Goal: Task Accomplishment & Management: Manage account settings

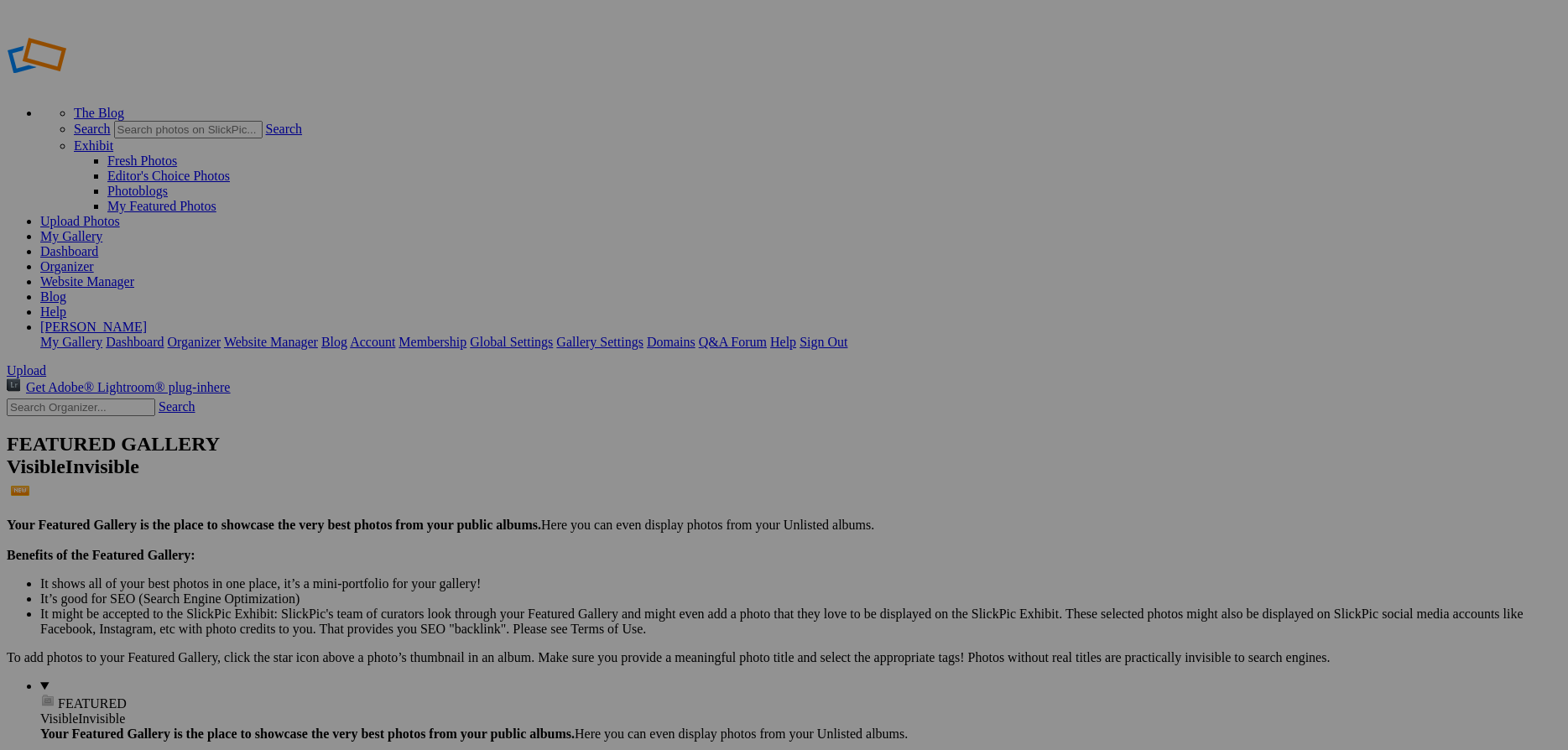
click at [135, 274] on link "Website Manager" at bounding box center [87, 281] width 94 height 15
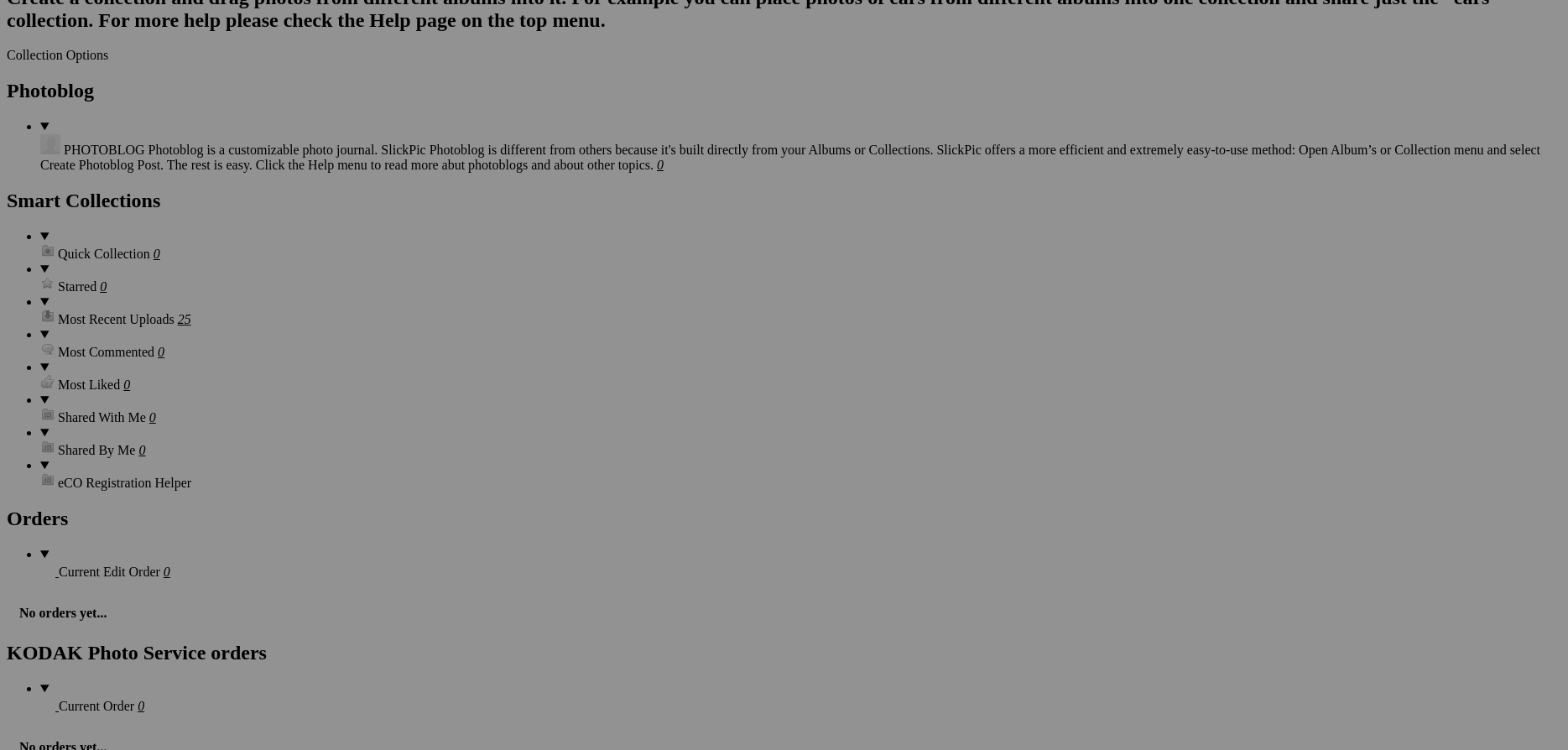
scroll to position [3767, 0]
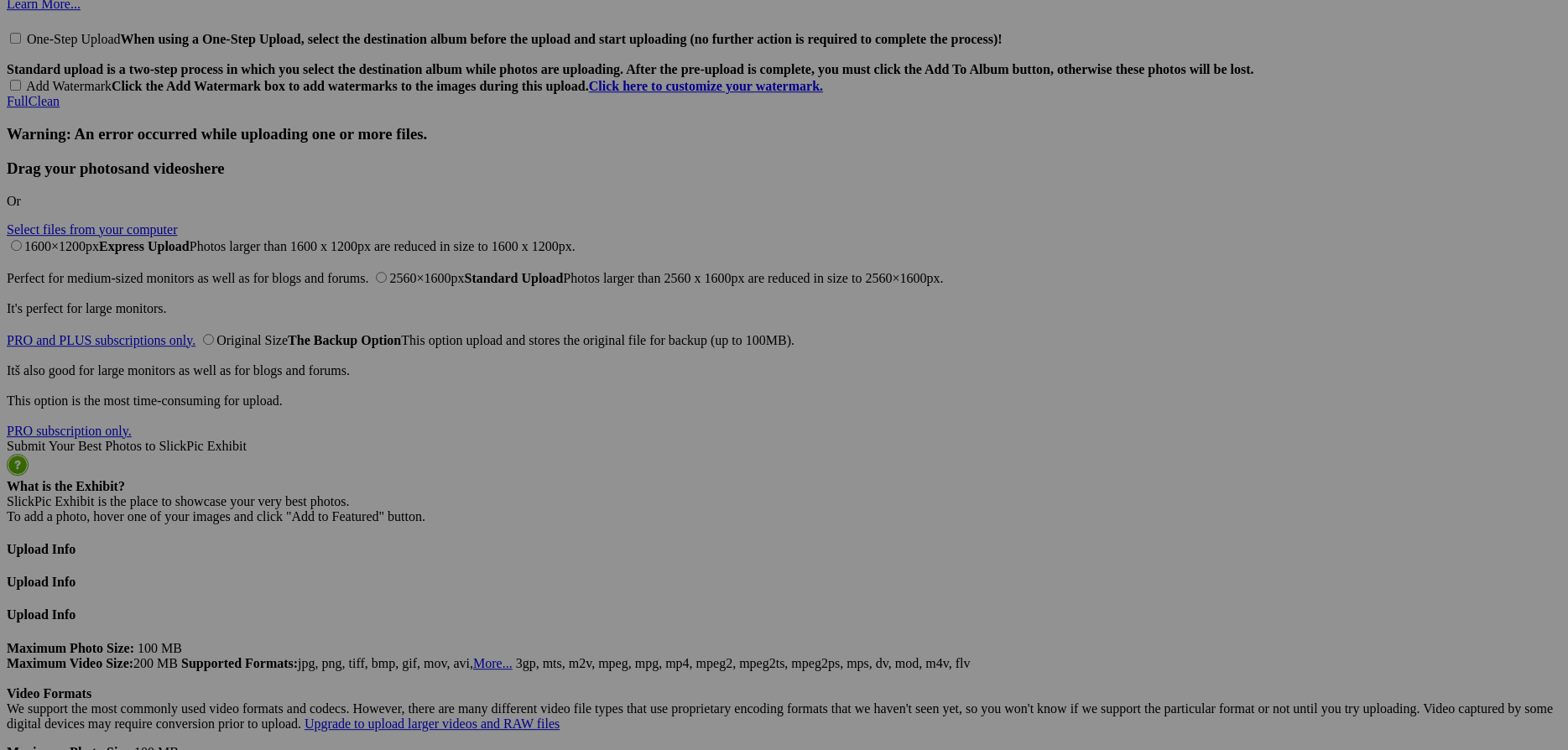
scroll to position [3586, 0]
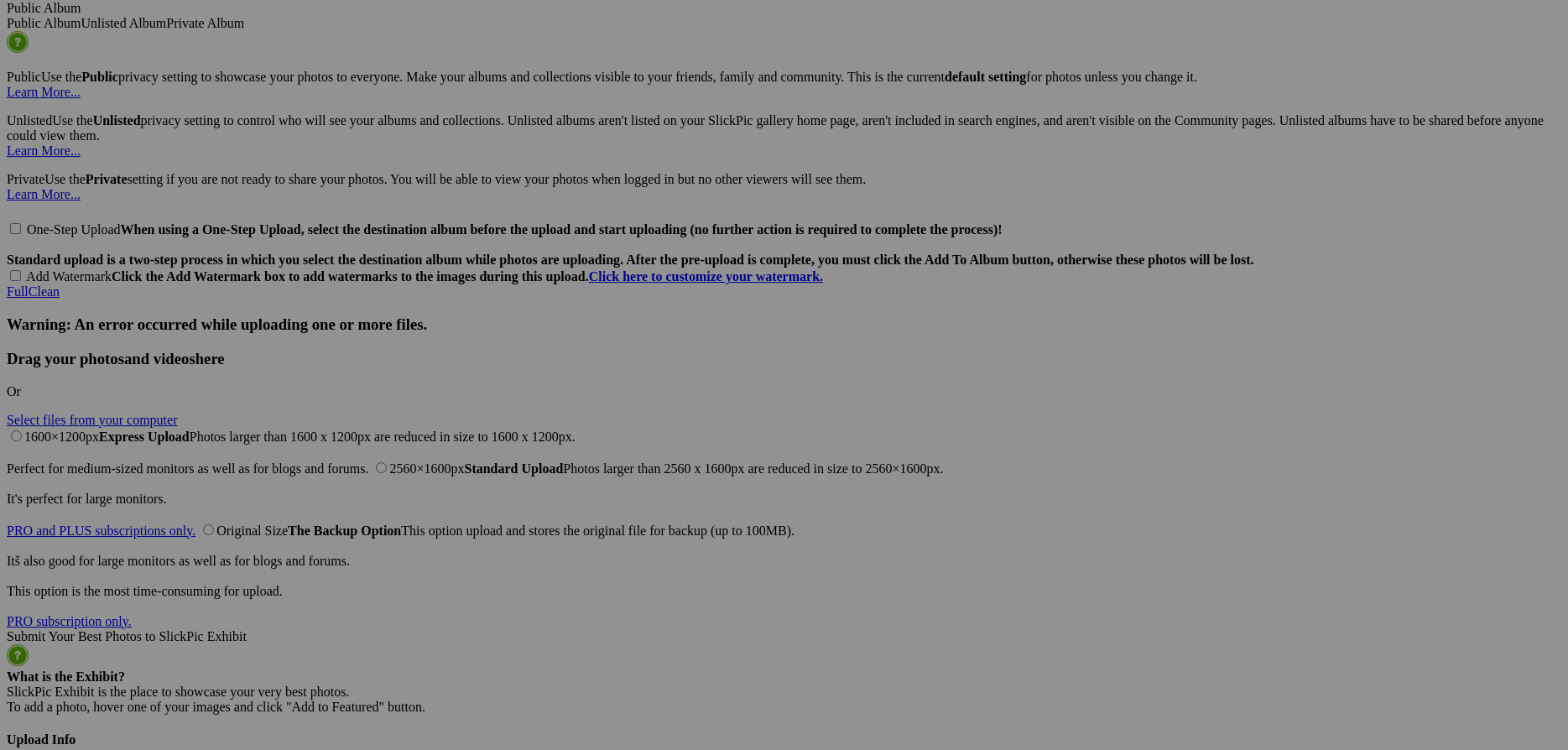
scroll to position [3405, 0]
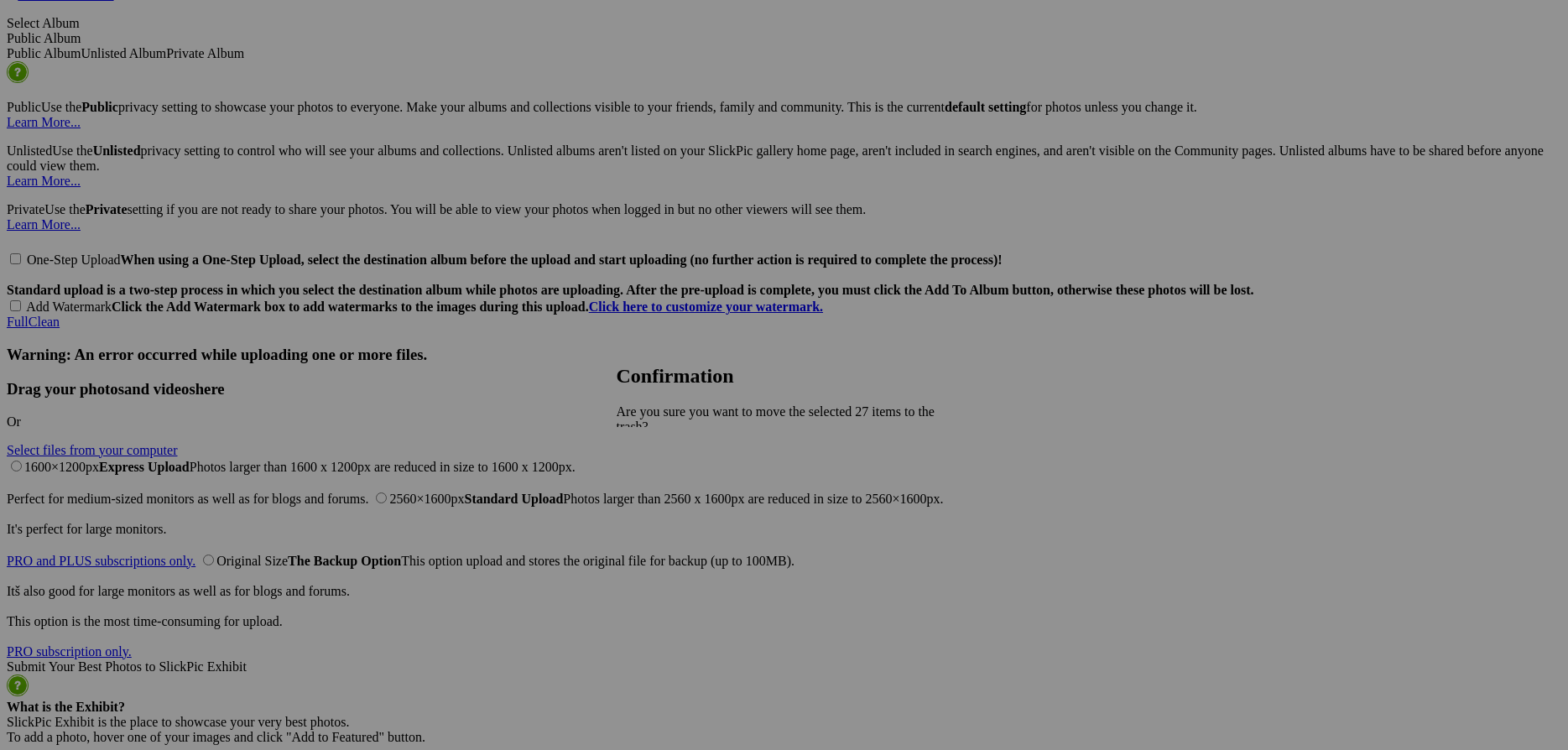
click at [673, 493] on span "Yes" at bounding box center [664, 500] width 19 height 15
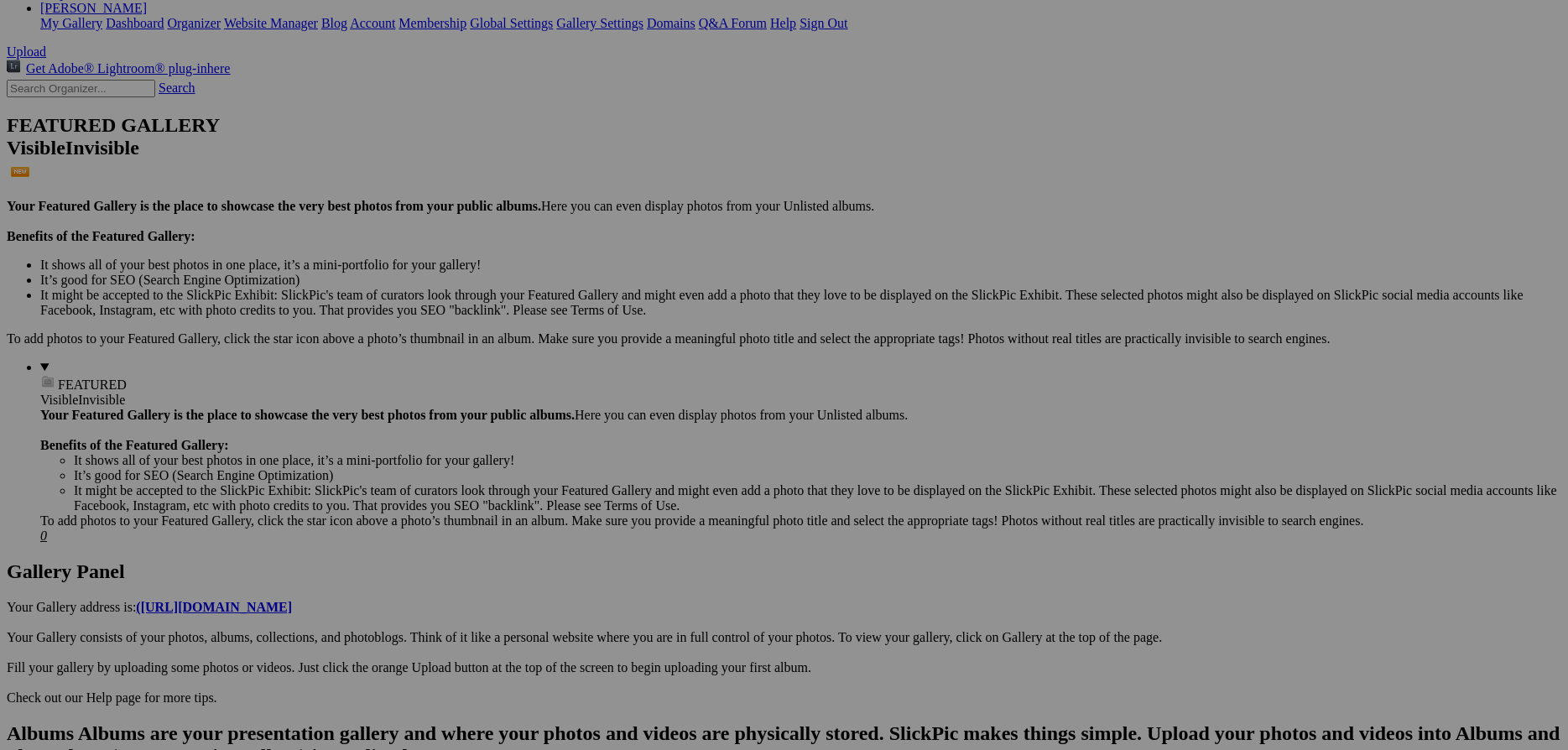
scroll to position [0, 0]
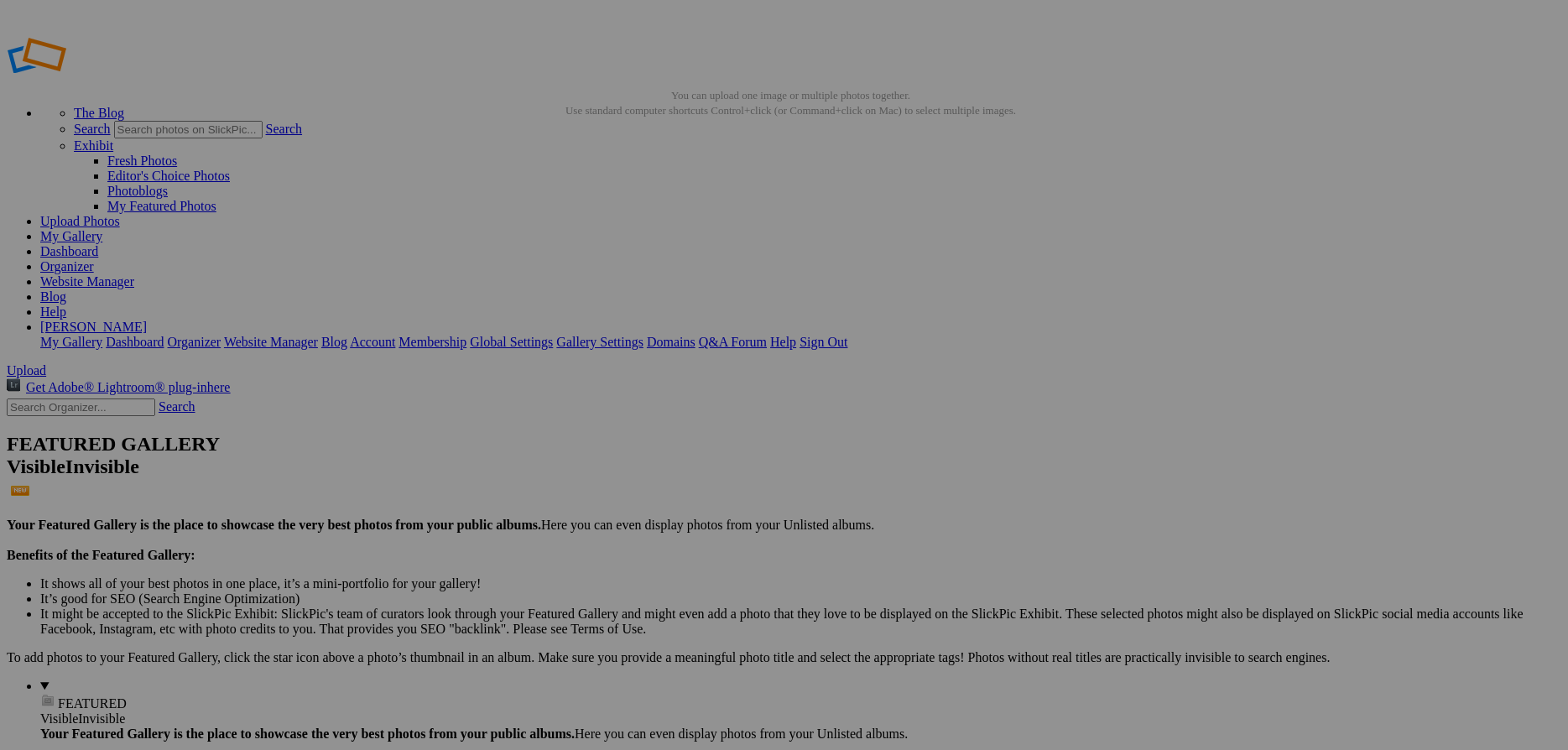
click at [135, 274] on link "Website Manager" at bounding box center [87, 281] width 94 height 15
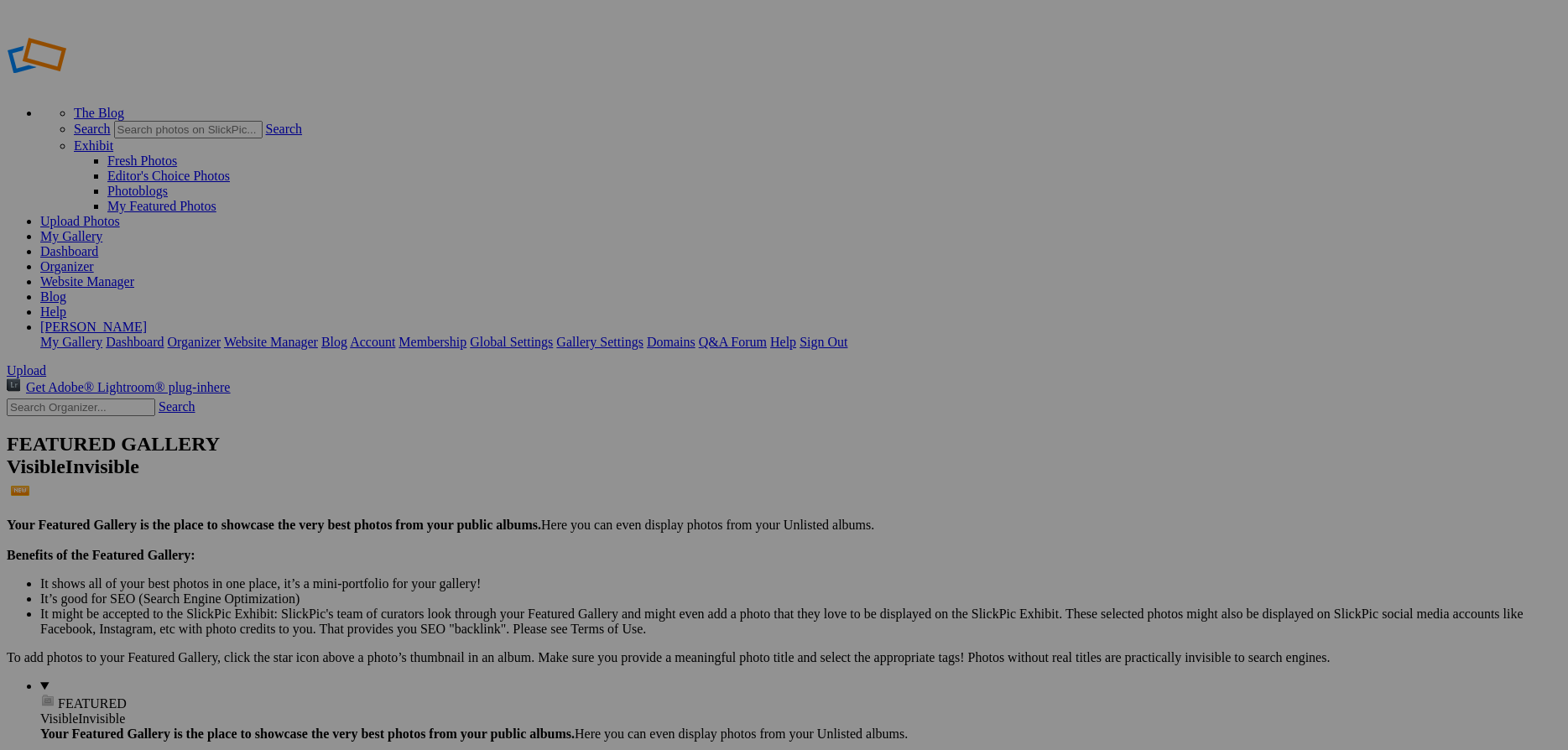
radio input "true"
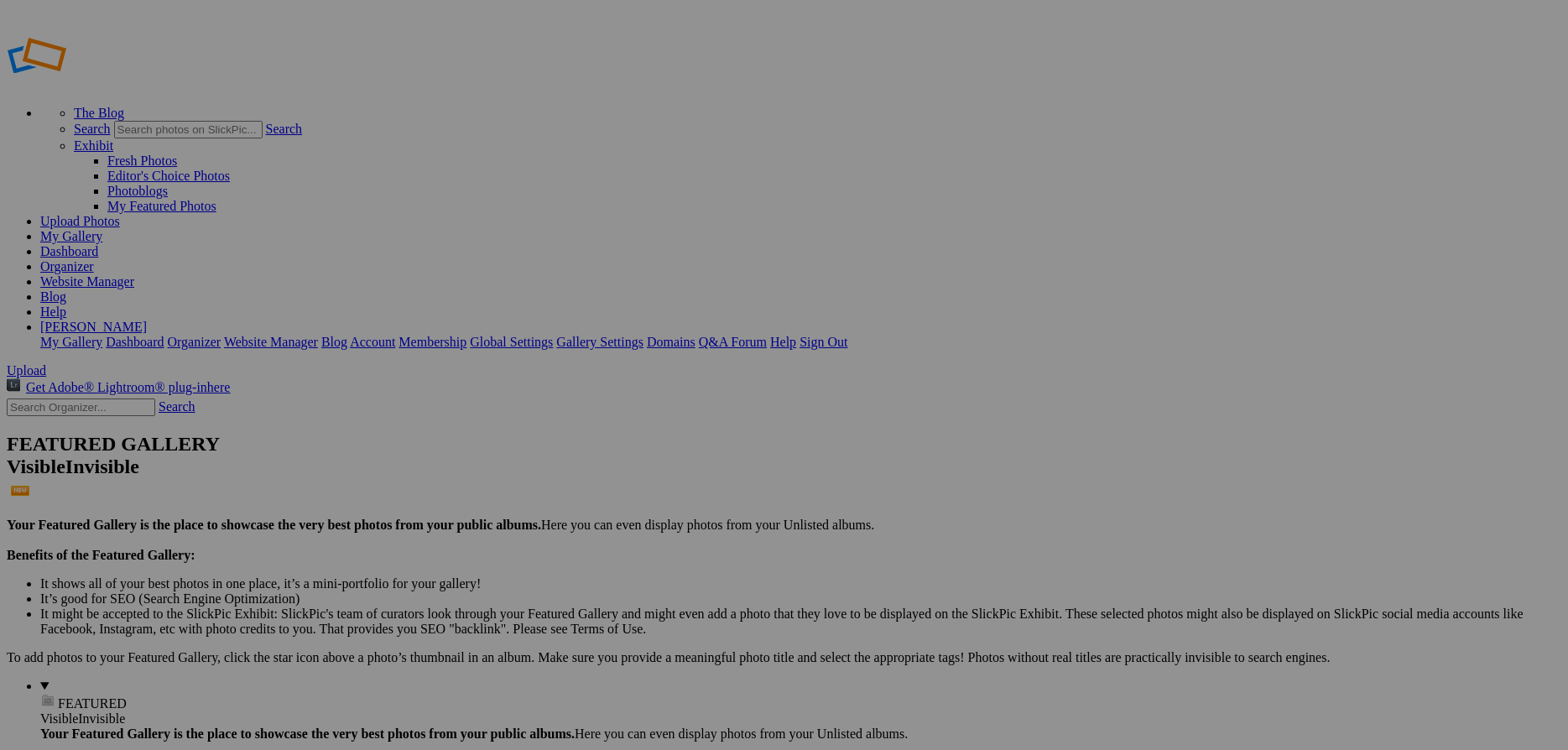
scroll to position [1314, 0]
checkbox input "false"
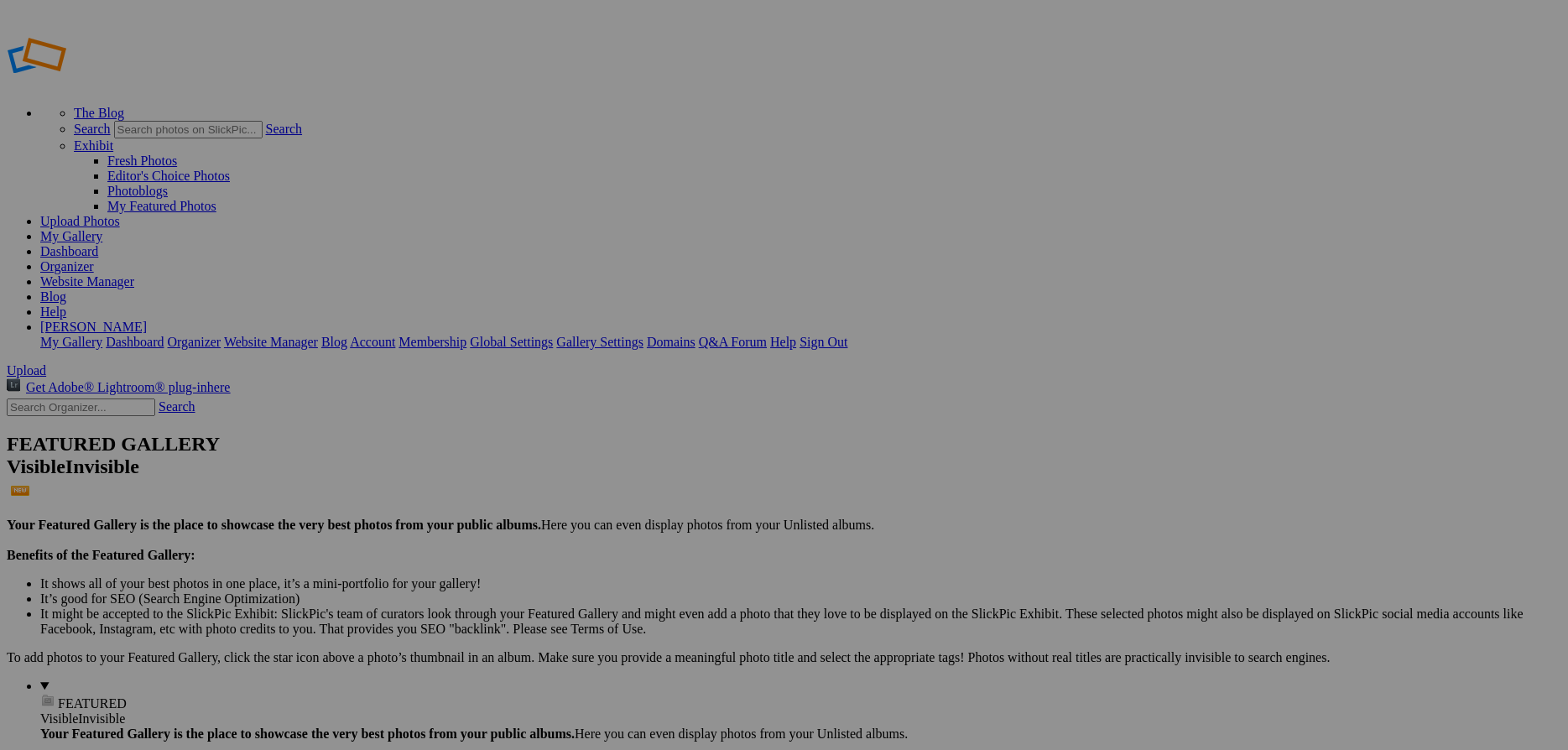
scroll to position [1460, 0]
checkbox input "false"
drag, startPoint x: 1134, startPoint y: 507, endPoint x: 945, endPoint y: 483, distance: 190.5
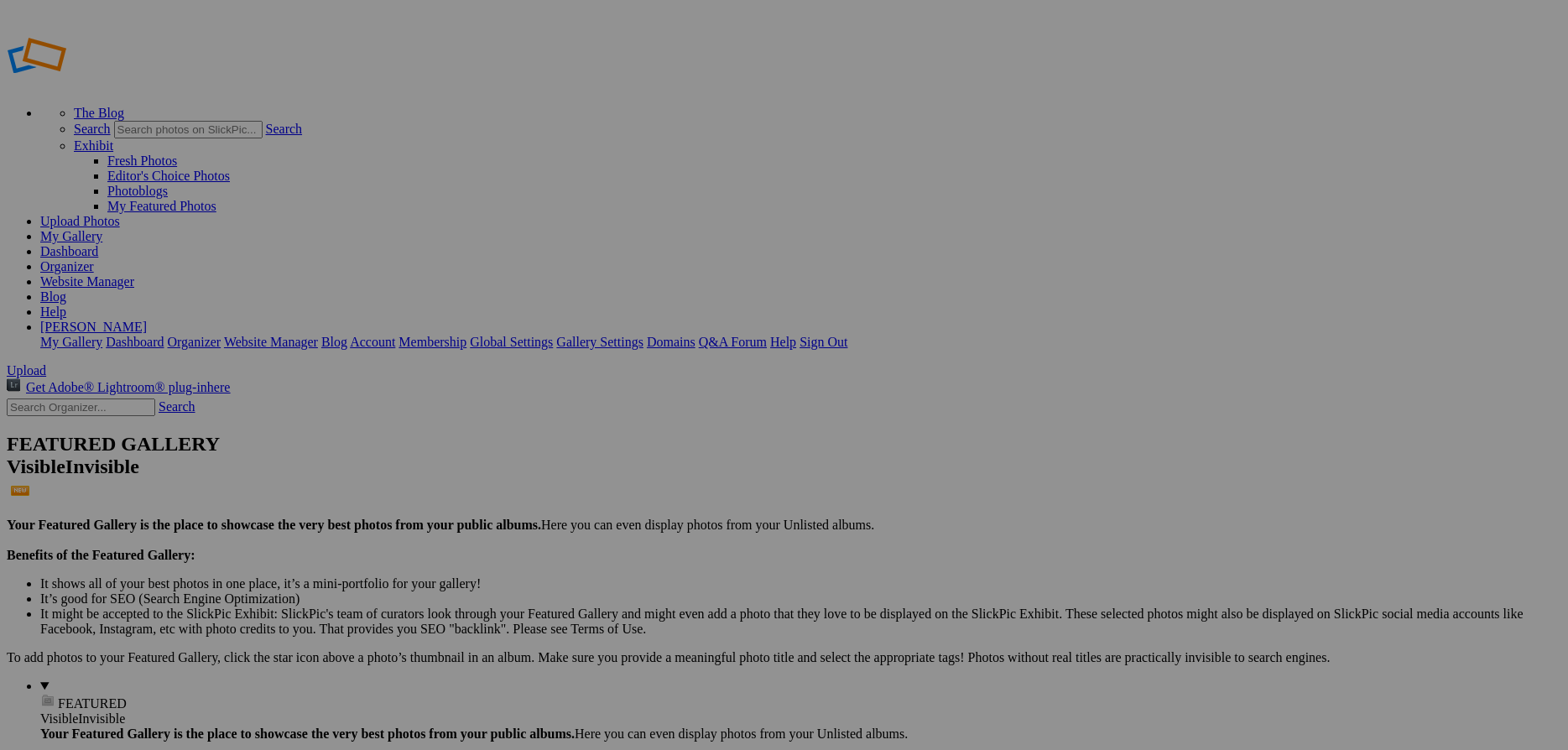
checkbox input "false"
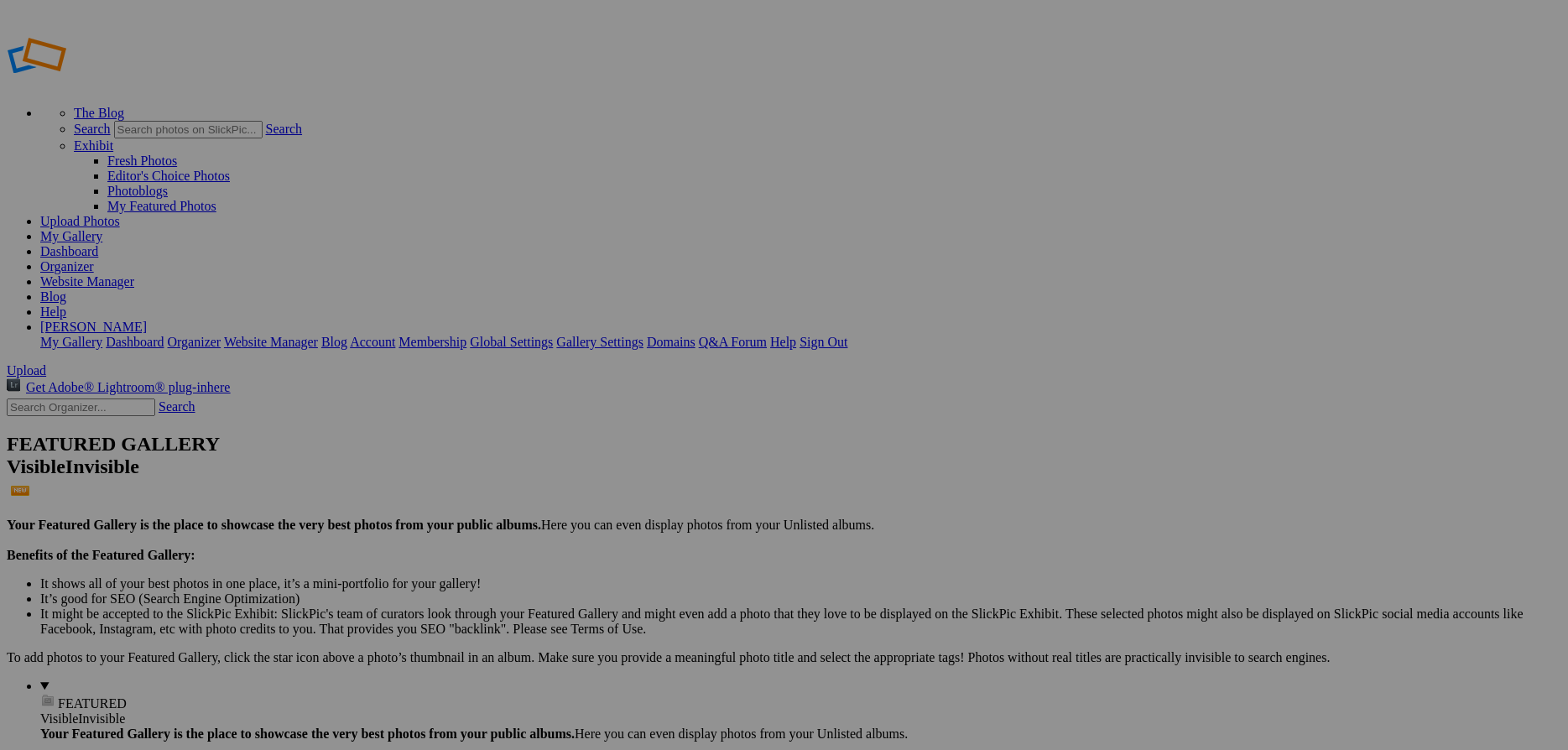
checkbox input "false"
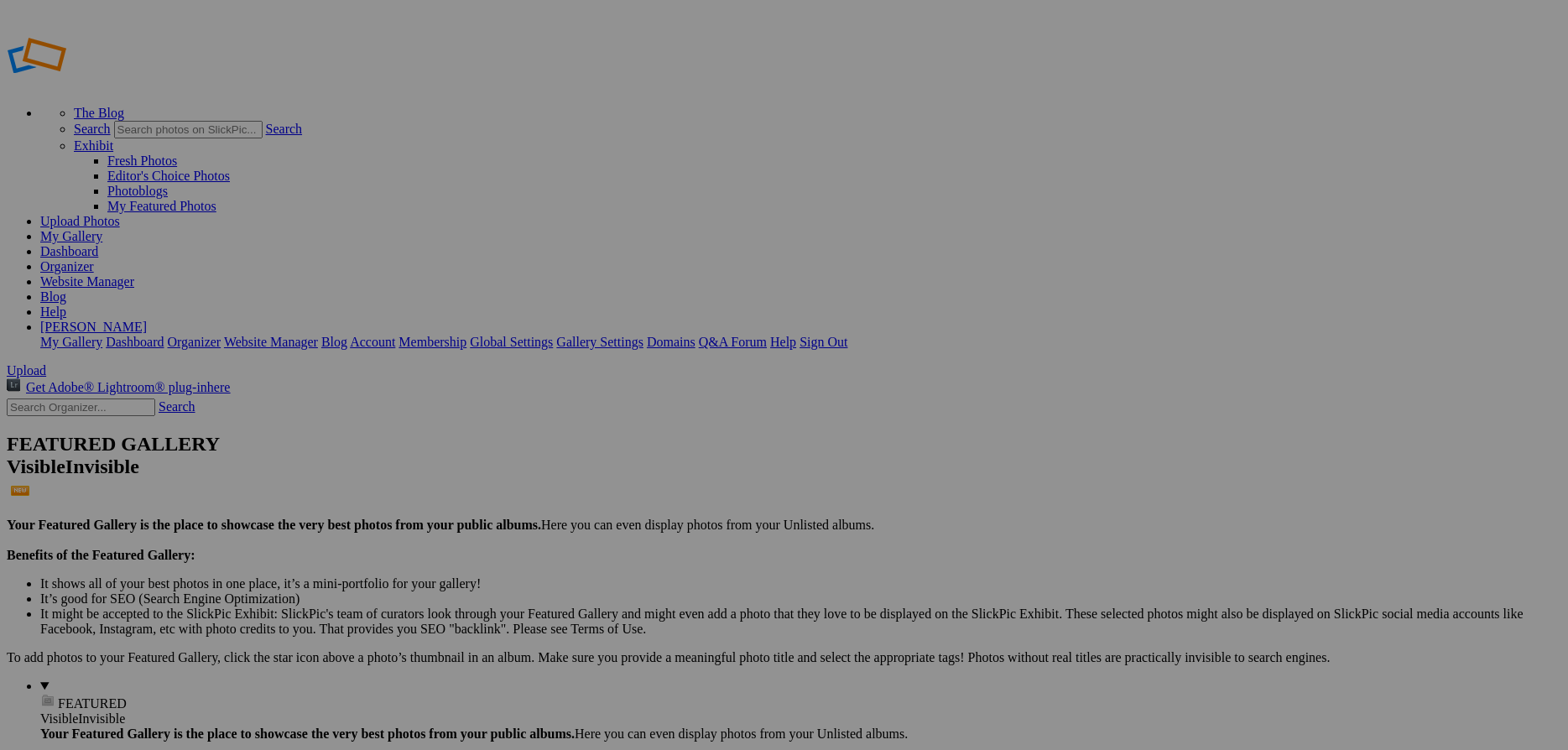
checkbox input "false"
drag, startPoint x: 1129, startPoint y: 578, endPoint x: 1032, endPoint y: 574, distance: 97.1
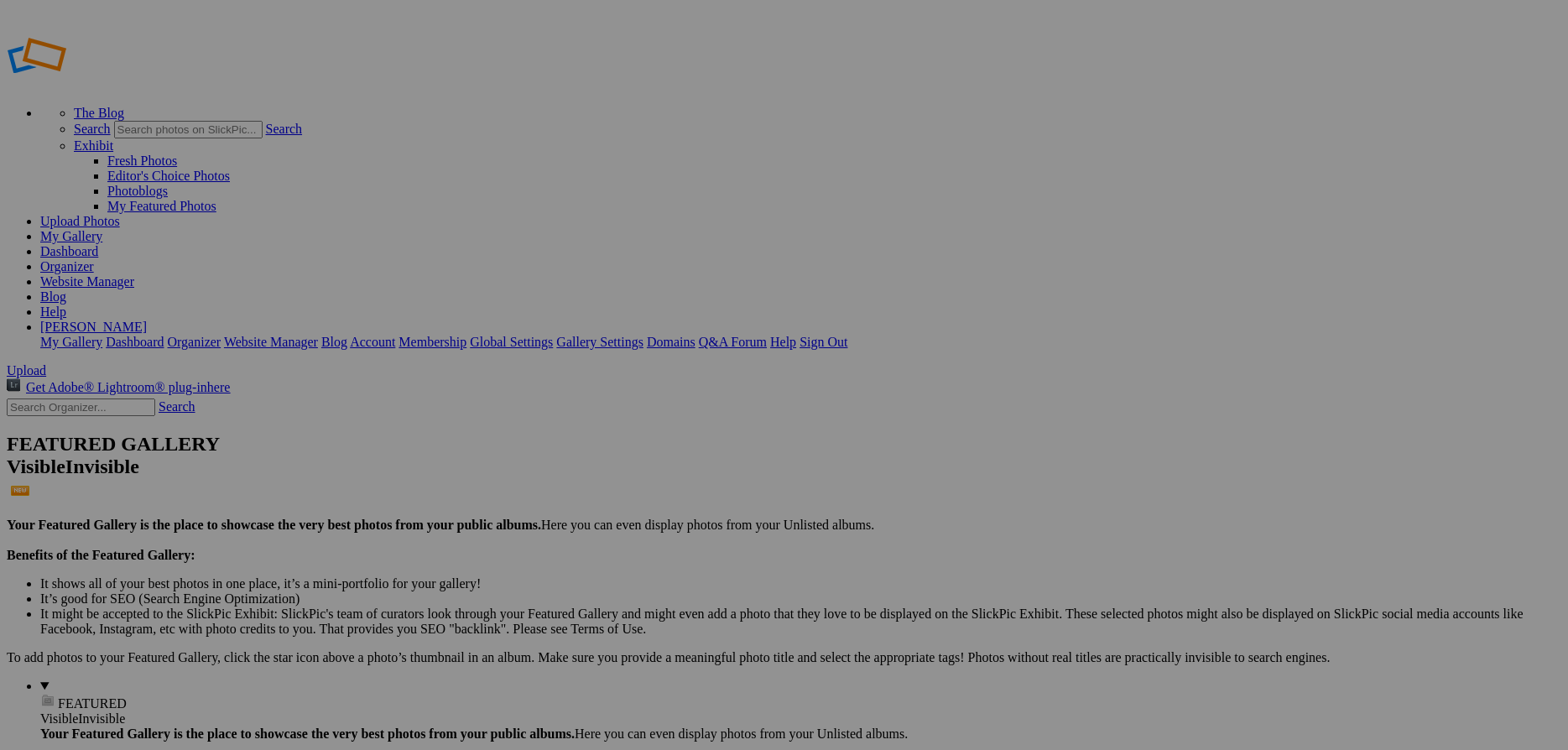
checkbox input "false"
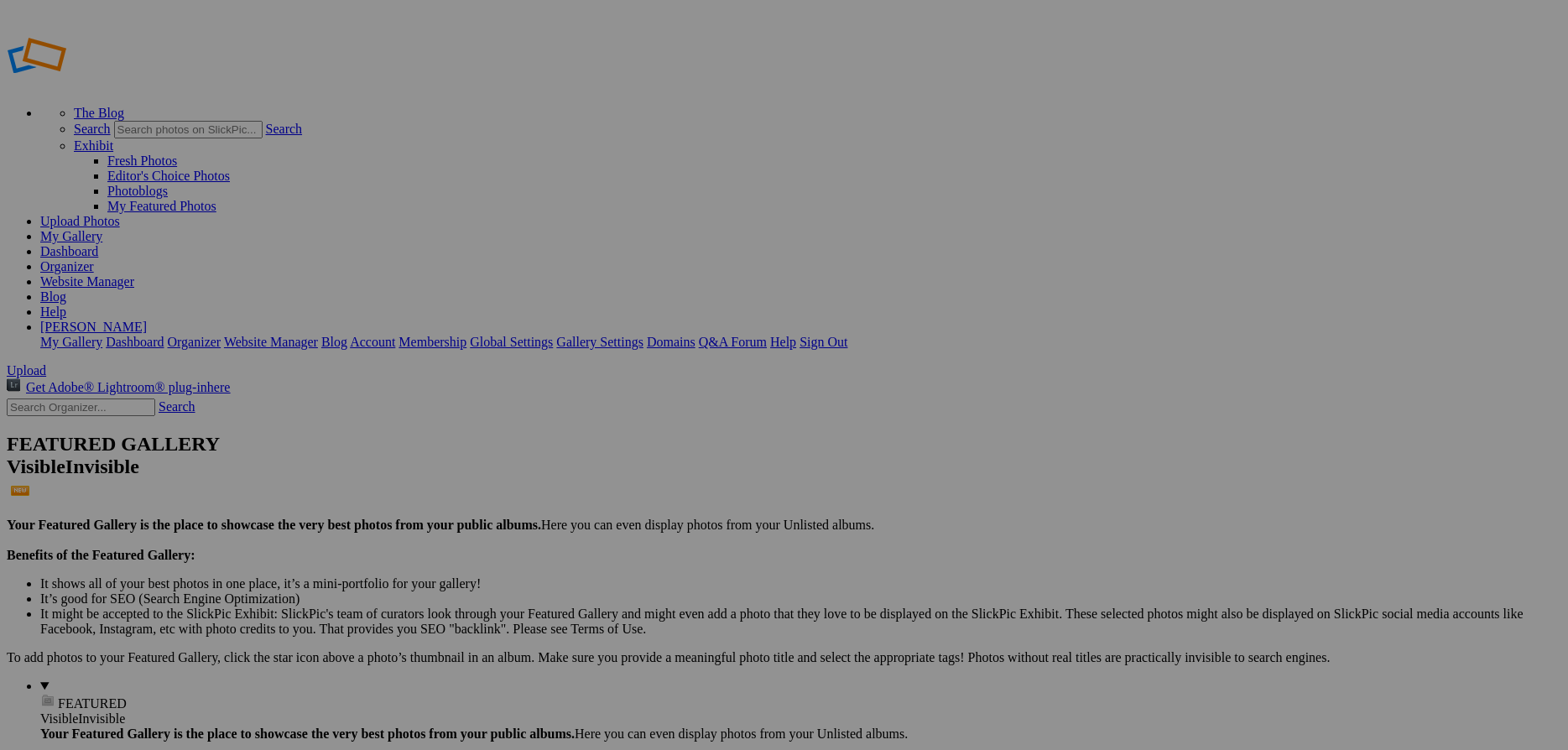
checkbox input "false"
radio input "true"
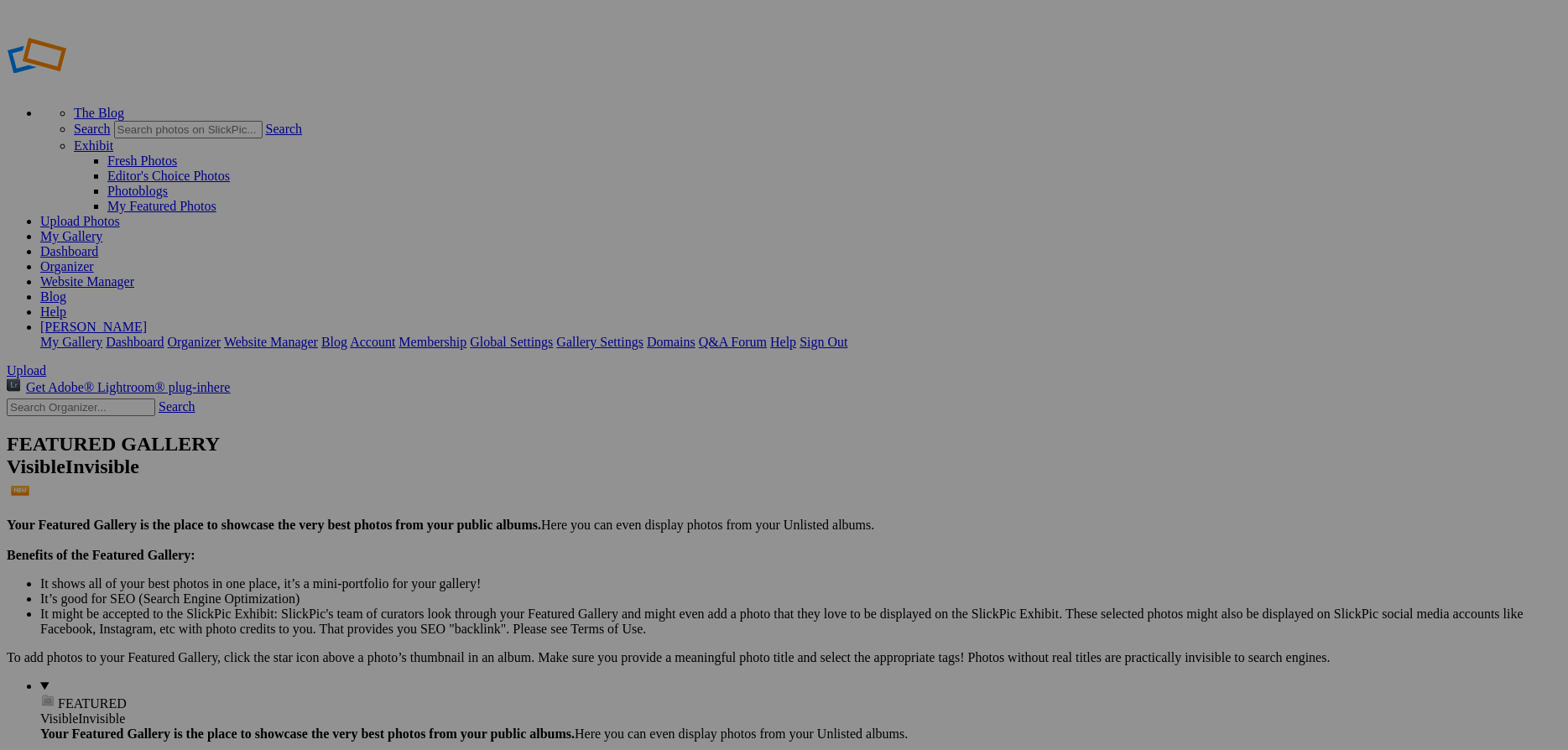
scroll to position [3616, 0]
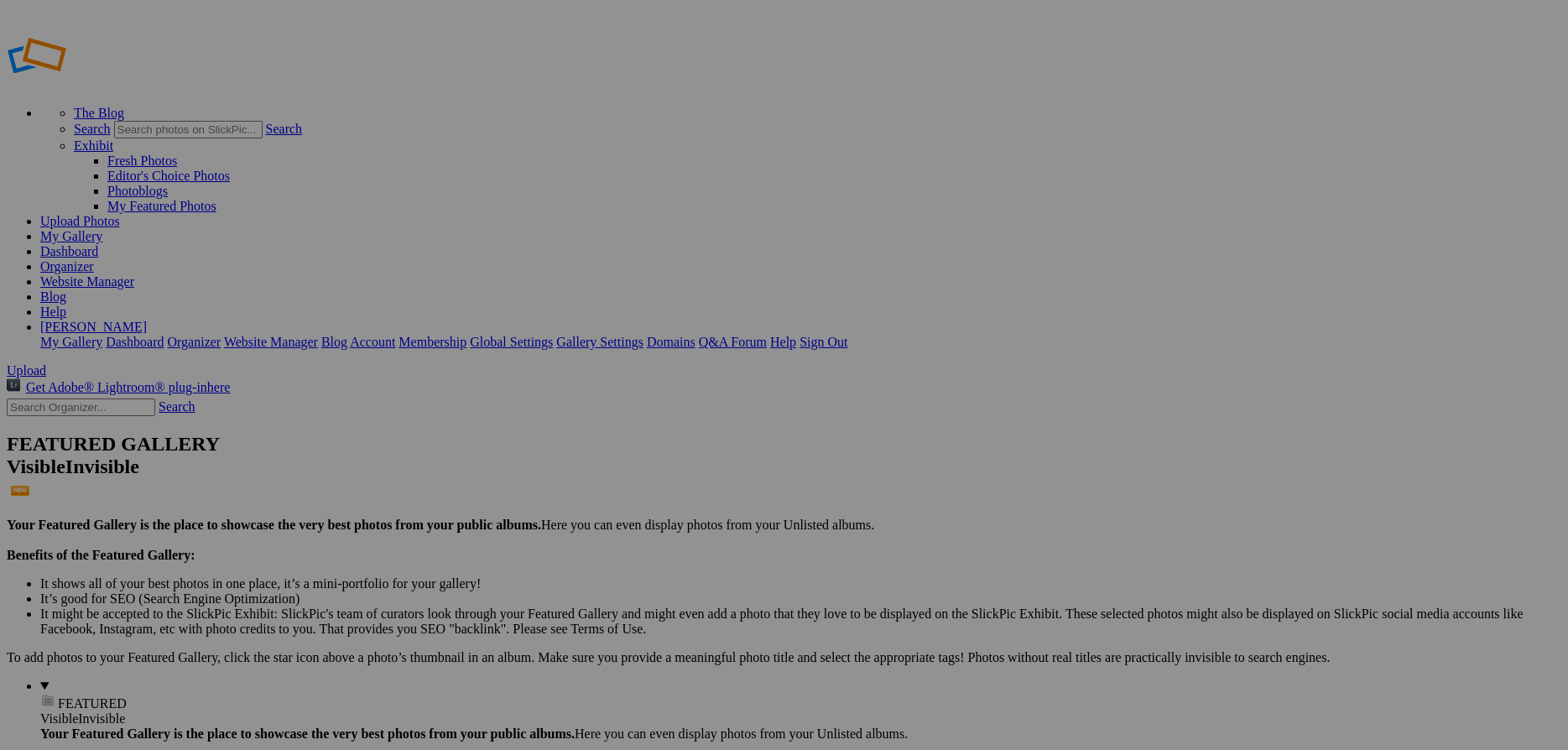
checkbox input "false"
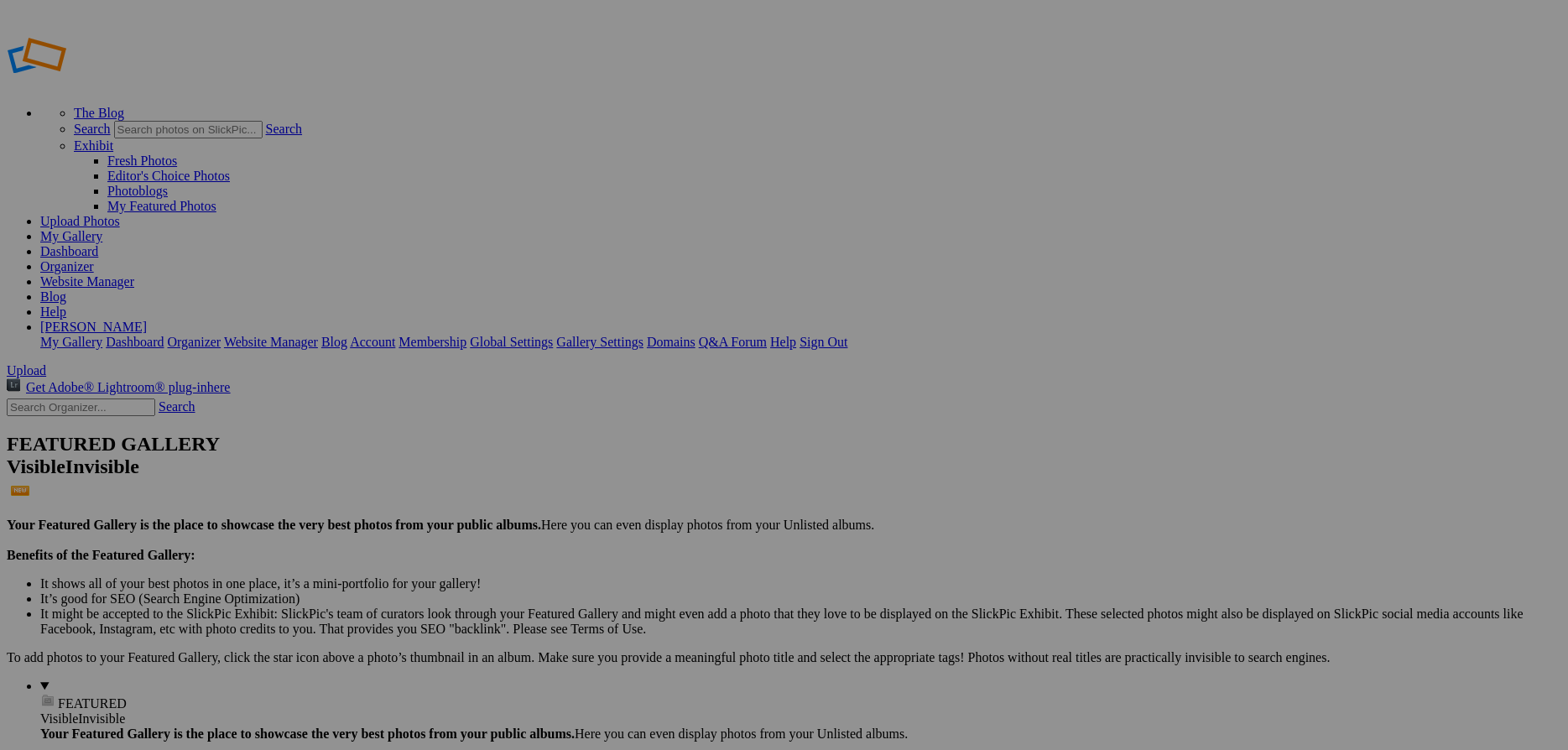
radio input "true"
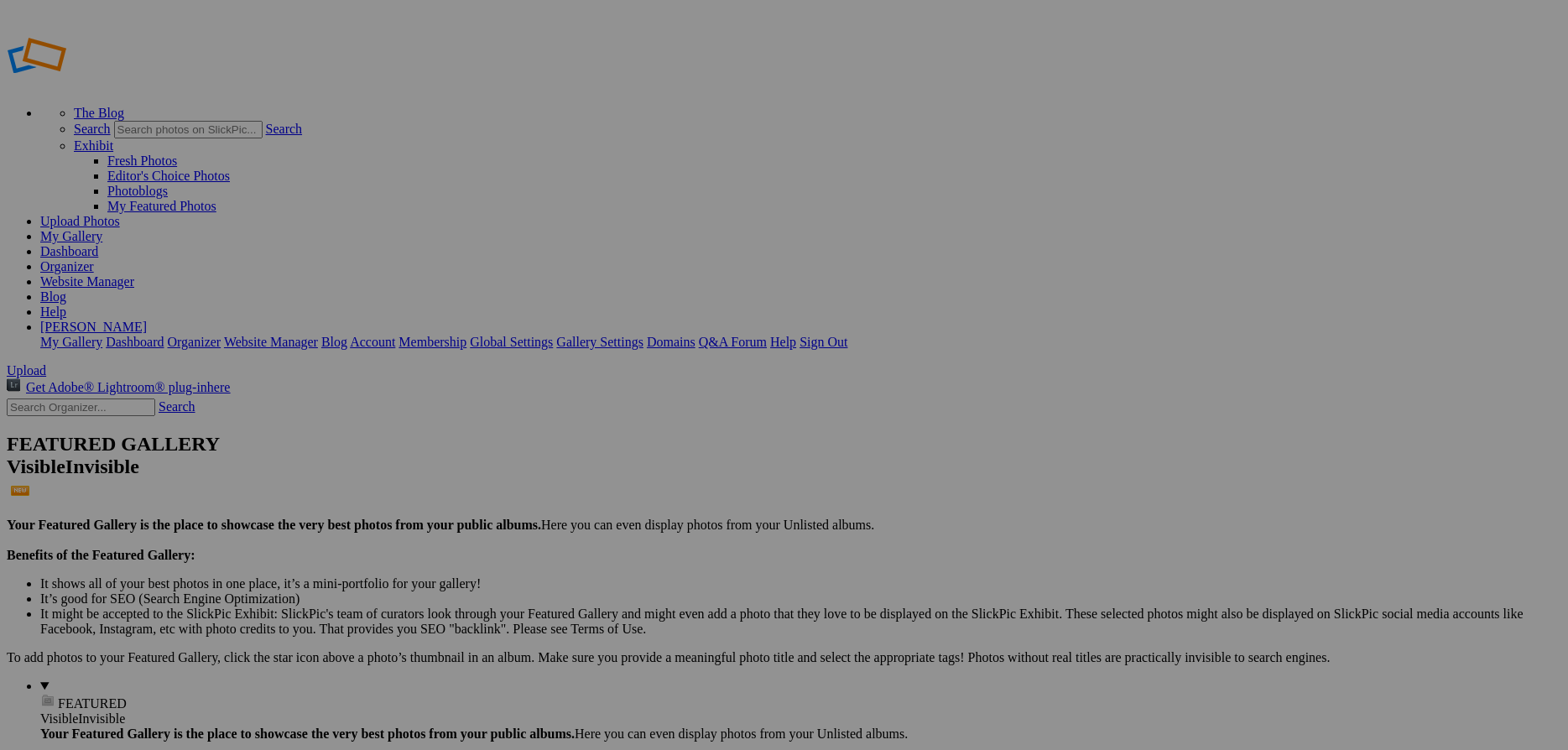
radio input "true"
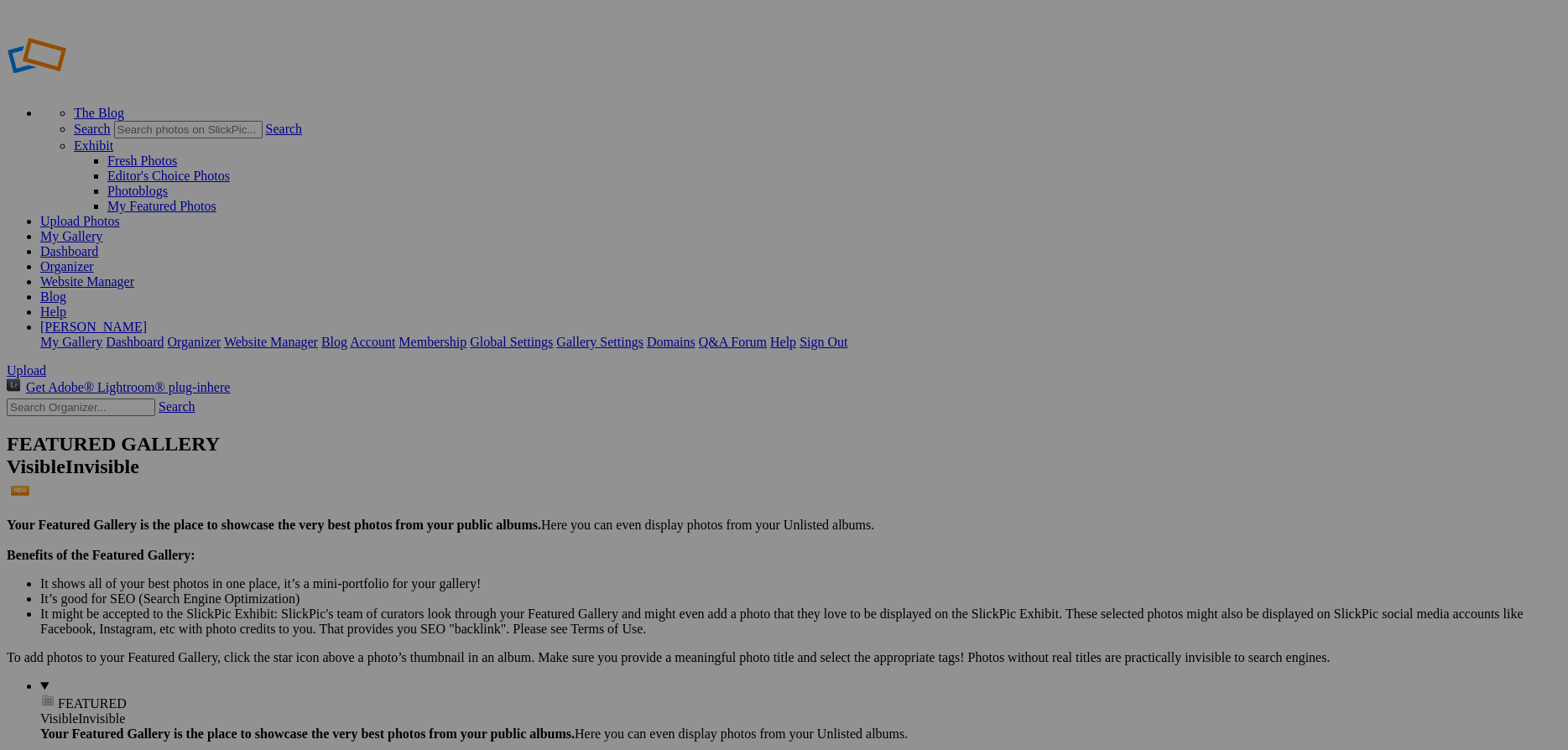
checkbox input "false"
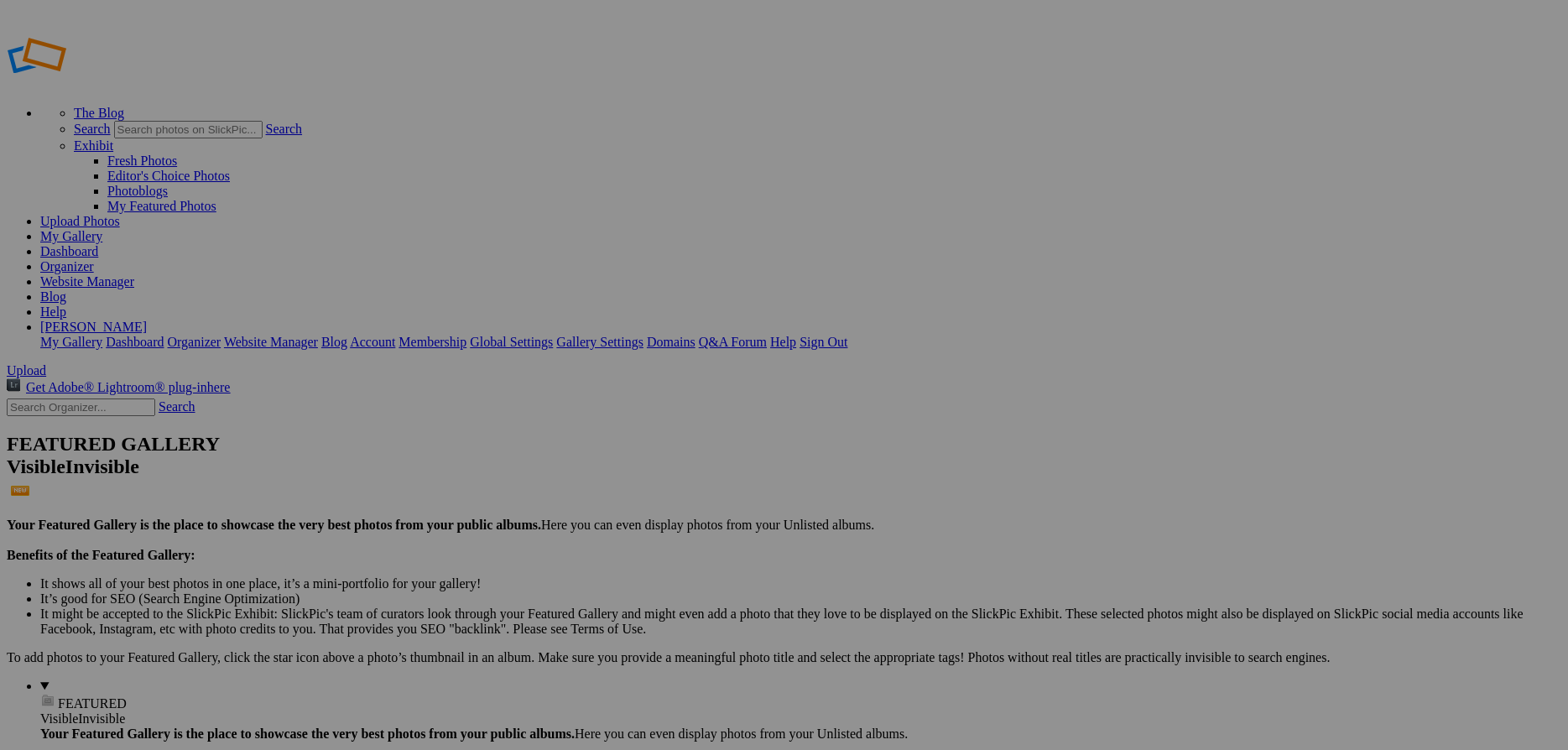
checkbox input "false"
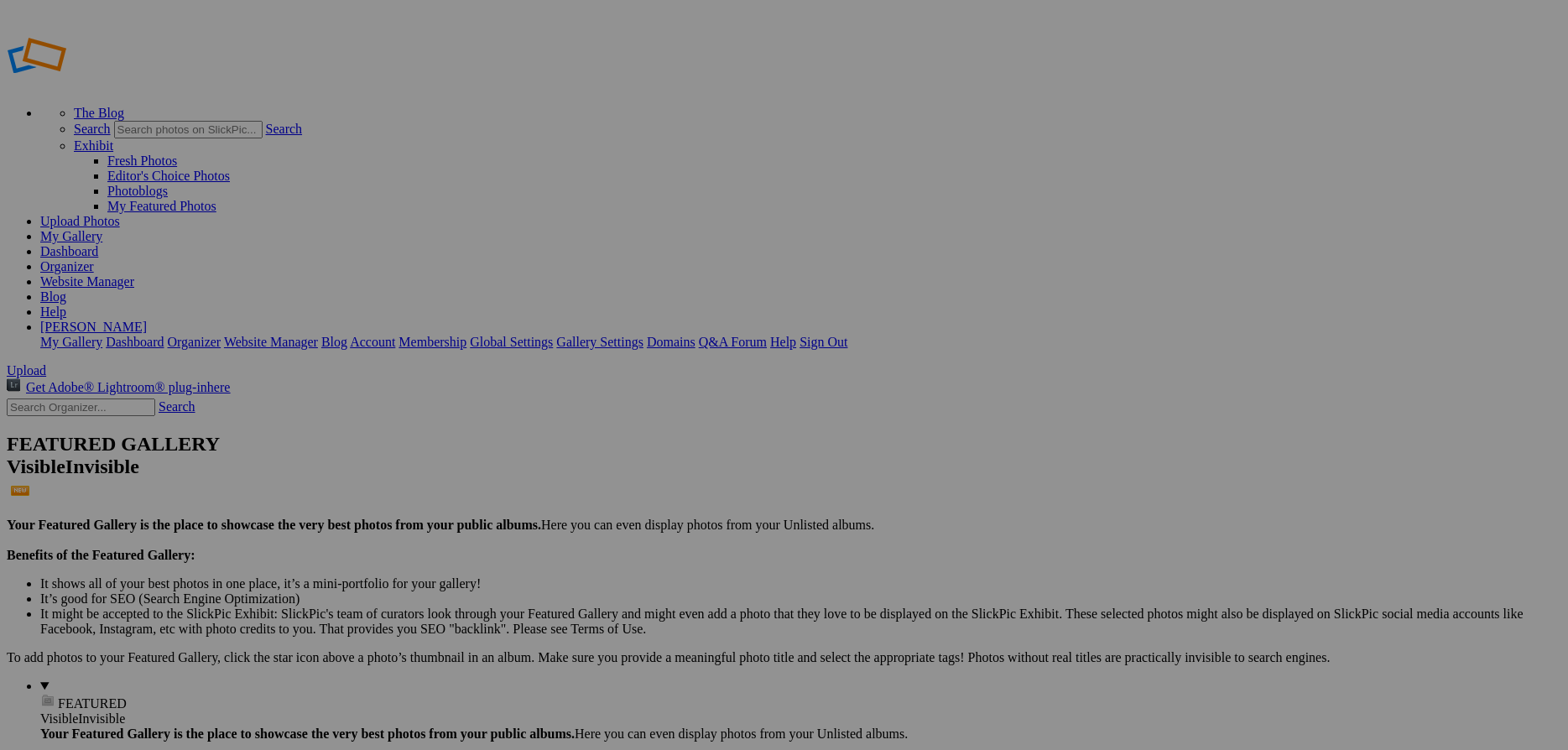
checkbox input "false"
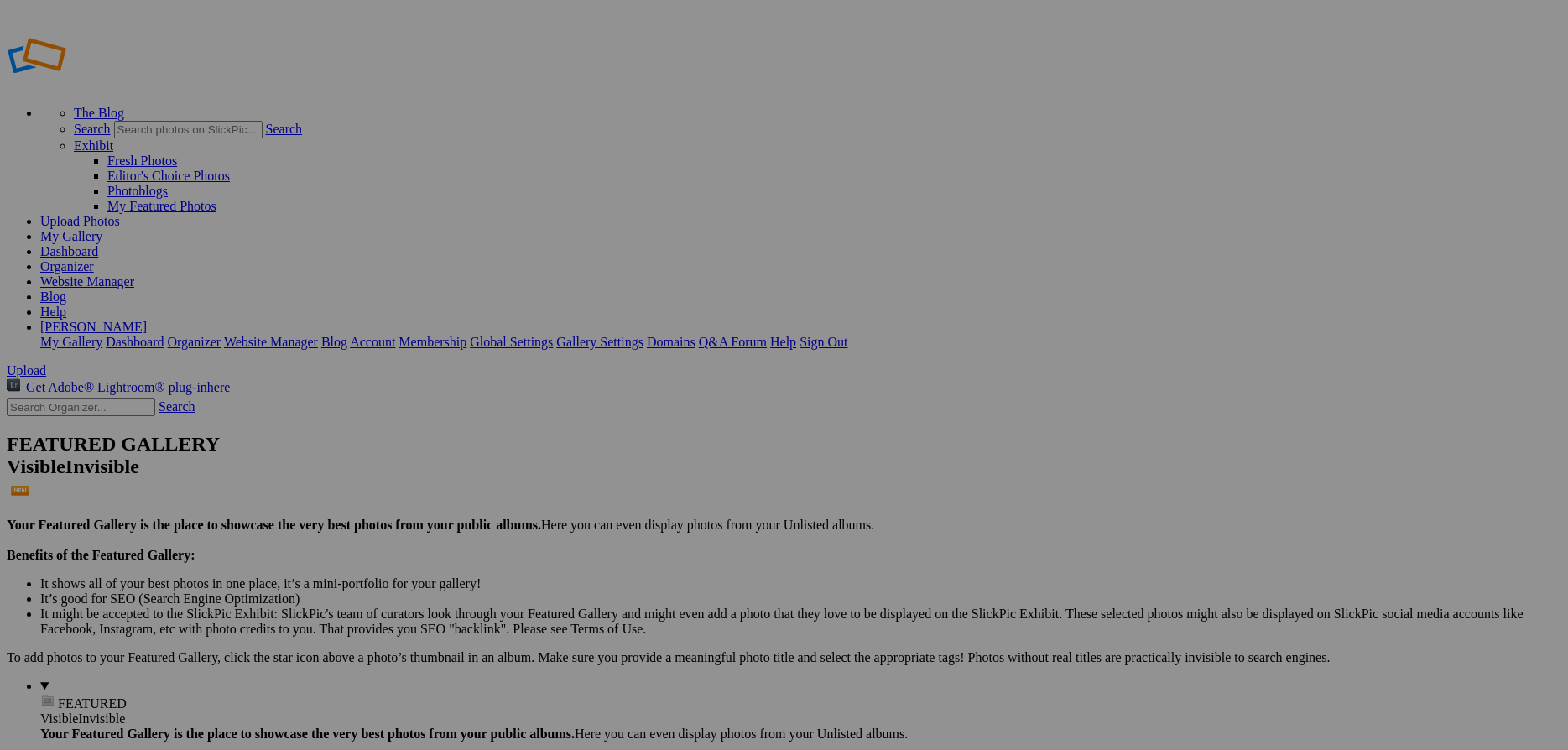
checkbox input "false"
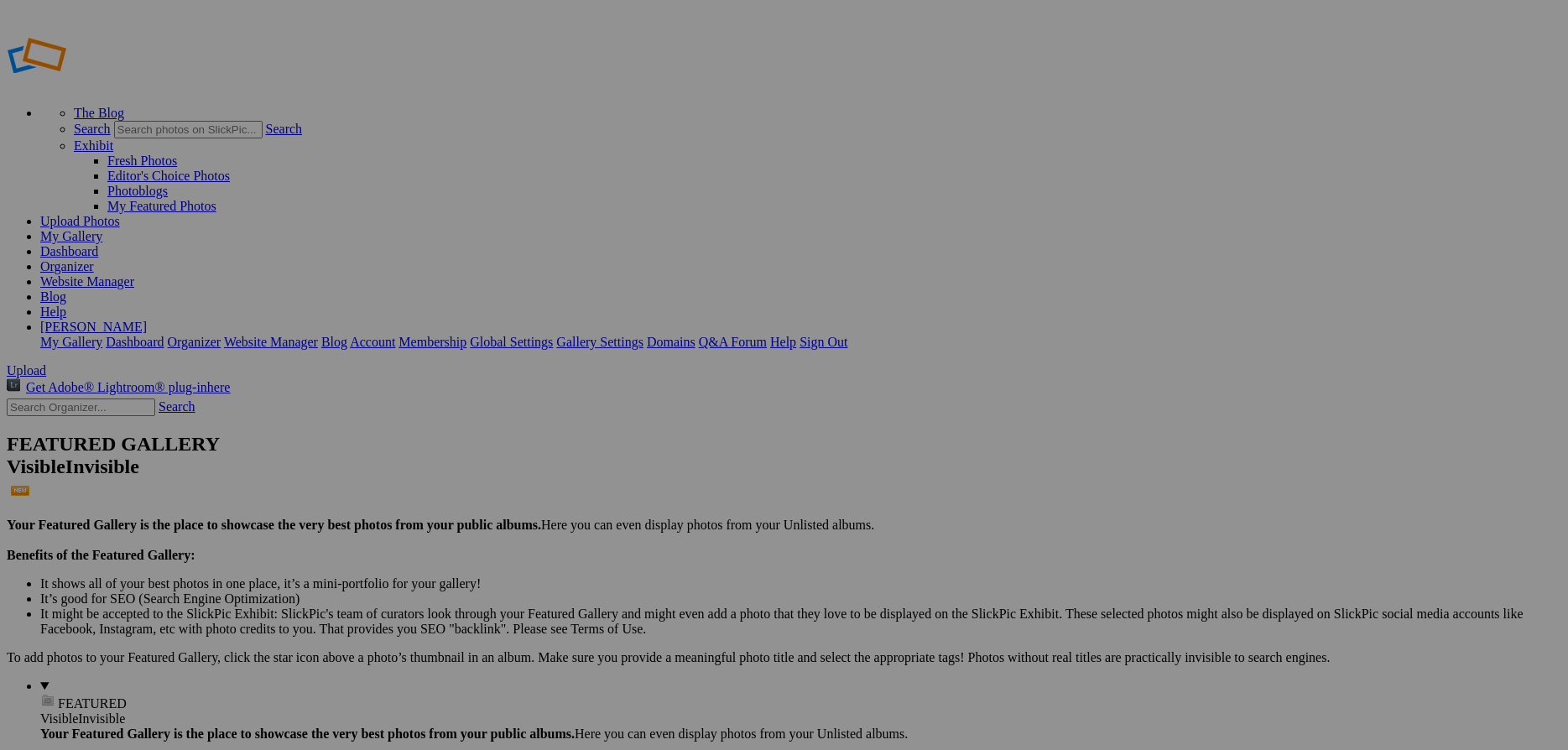
checkbox input "false"
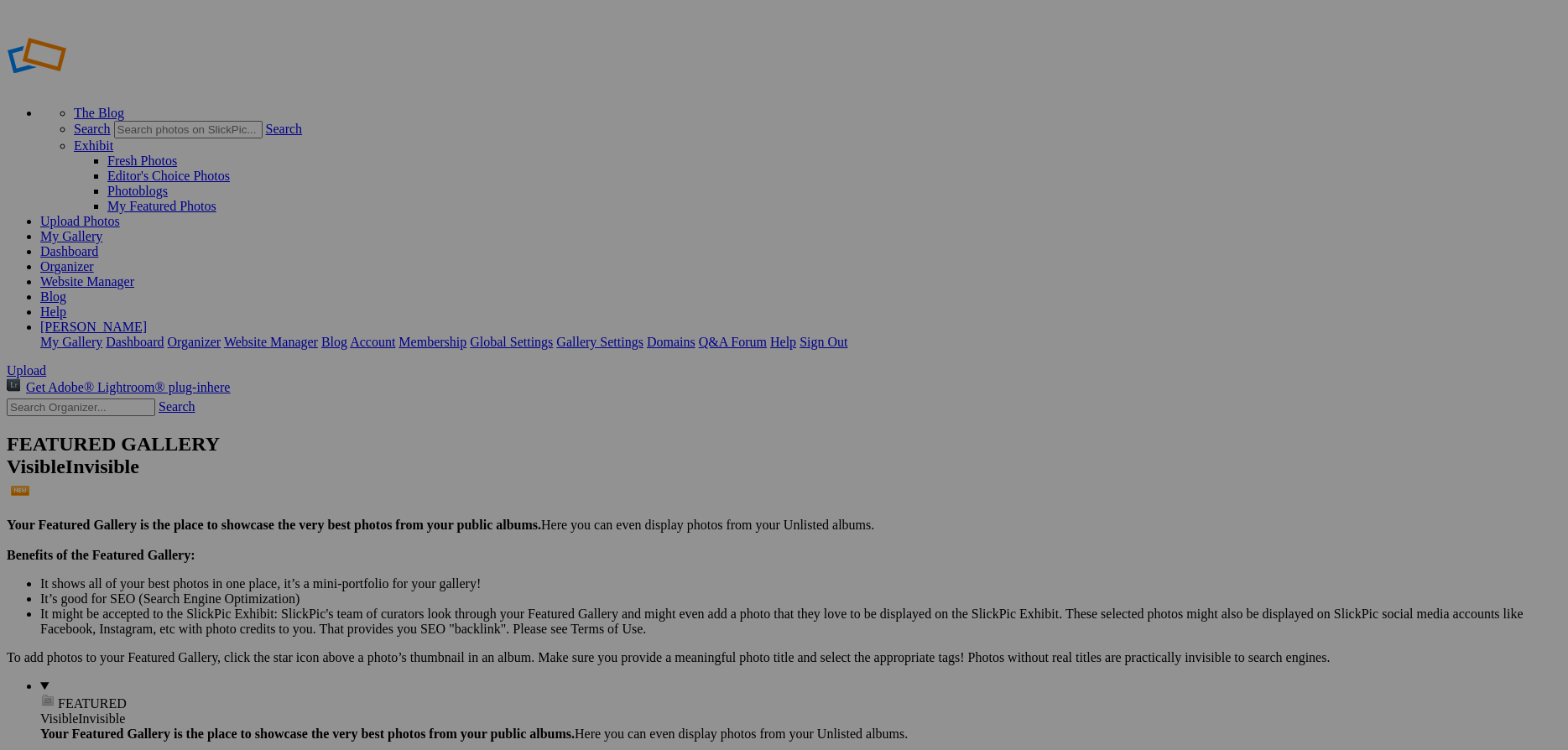
radio input "true"
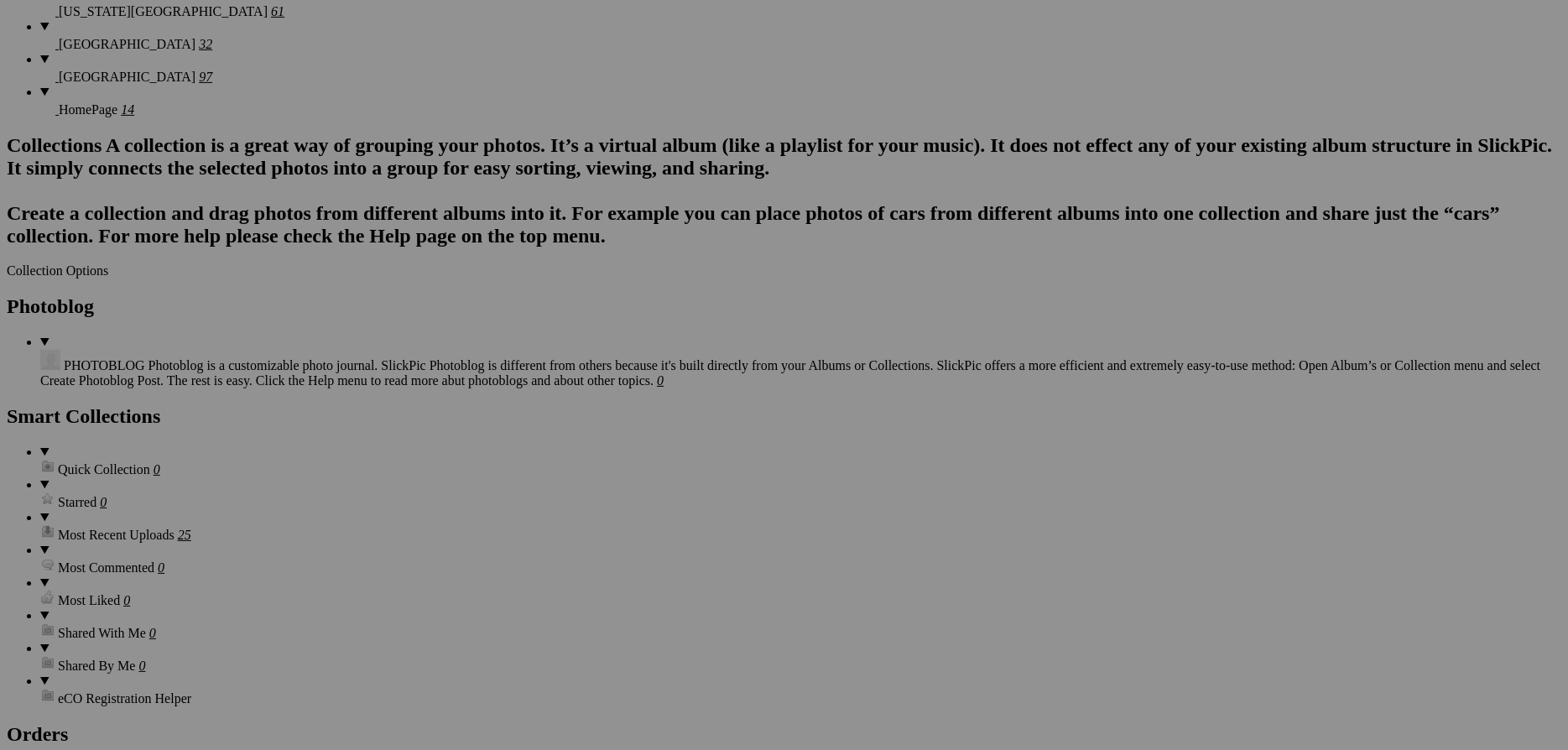
scroll to position [1631, 0]
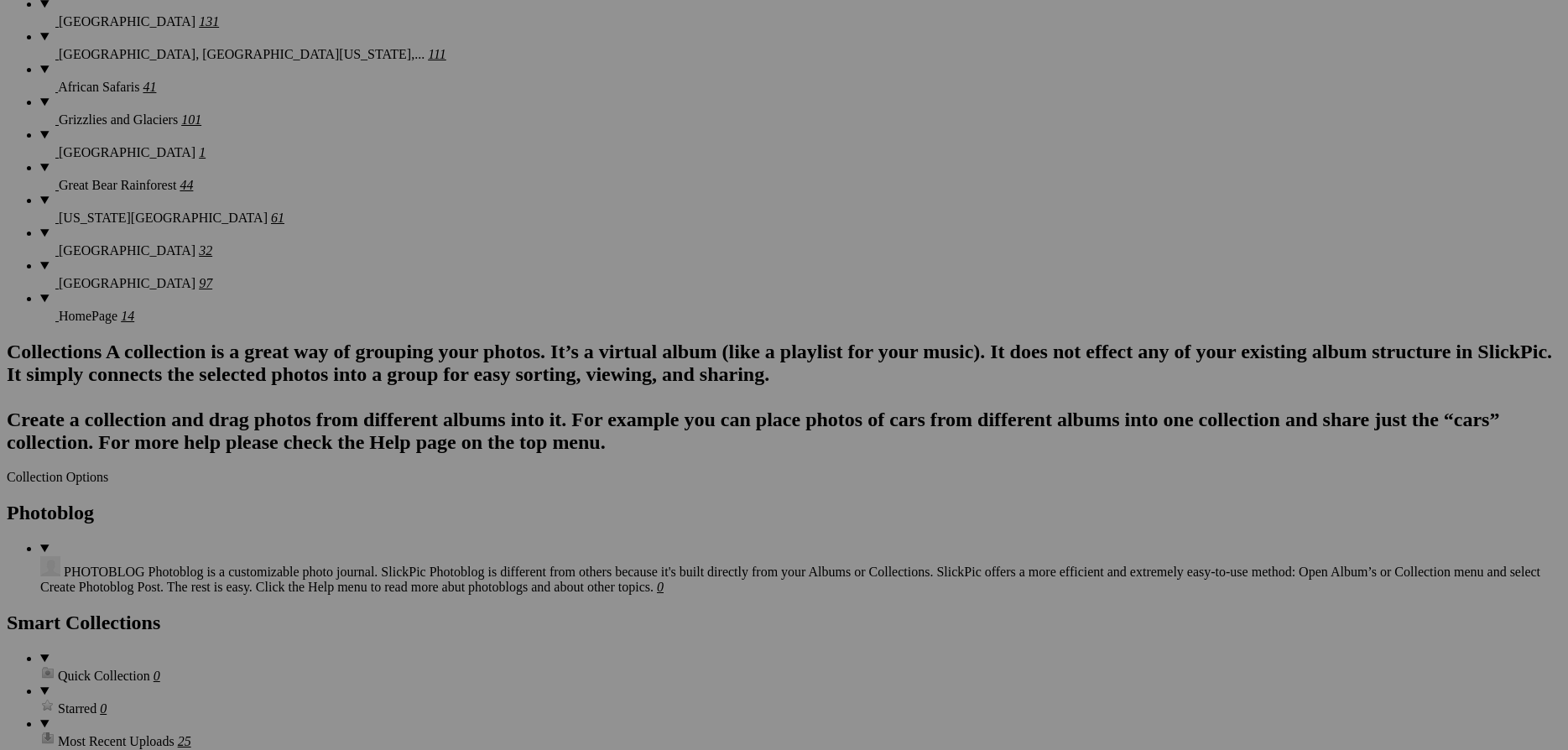
scroll to position [1450, 0]
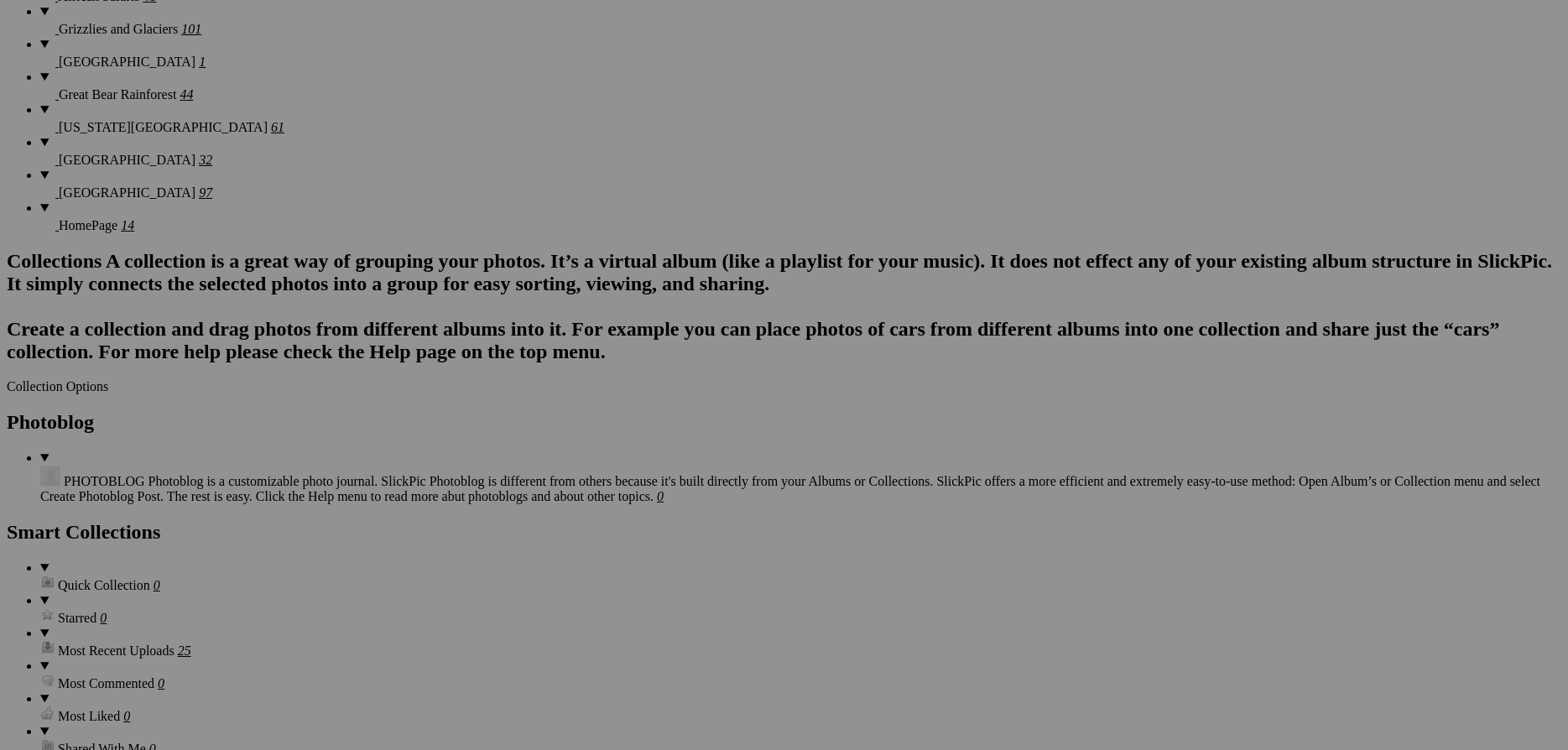
click at [673, 487] on span "Yes" at bounding box center [664, 485] width 19 height 15
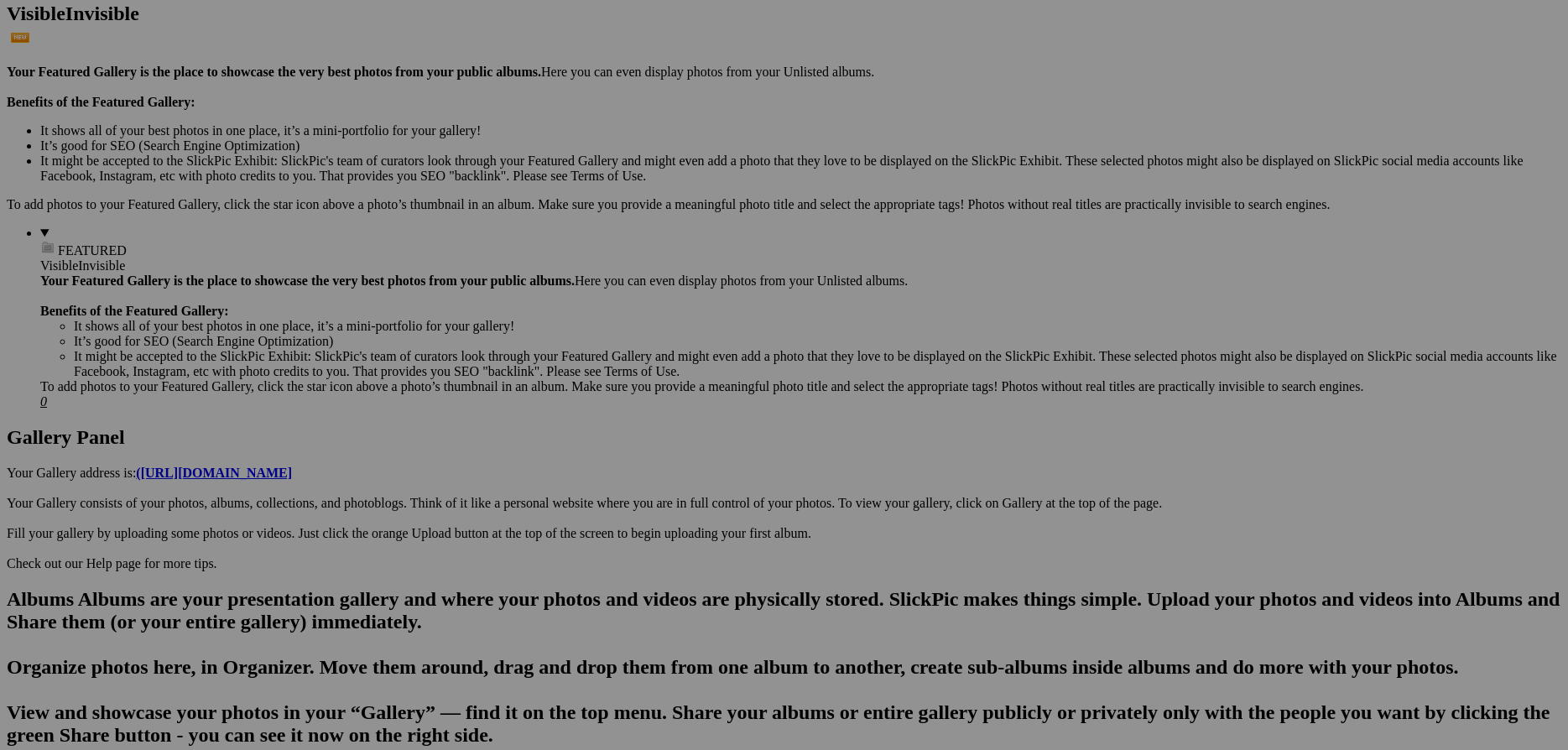
scroll to position [0, 0]
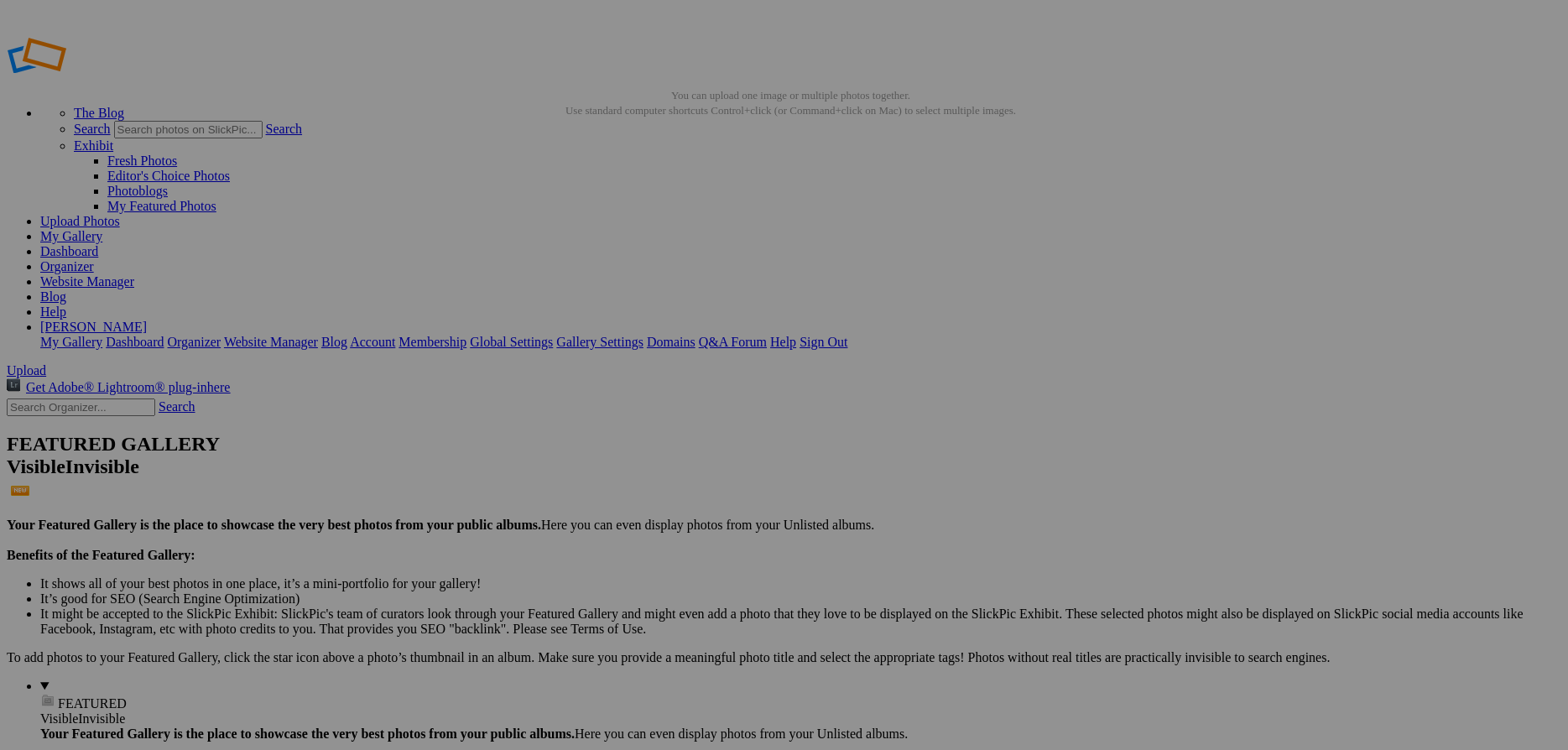
click at [135, 274] on link "Website Manager" at bounding box center [87, 281] width 94 height 15
